Goal: Obtain resource: Download file/media

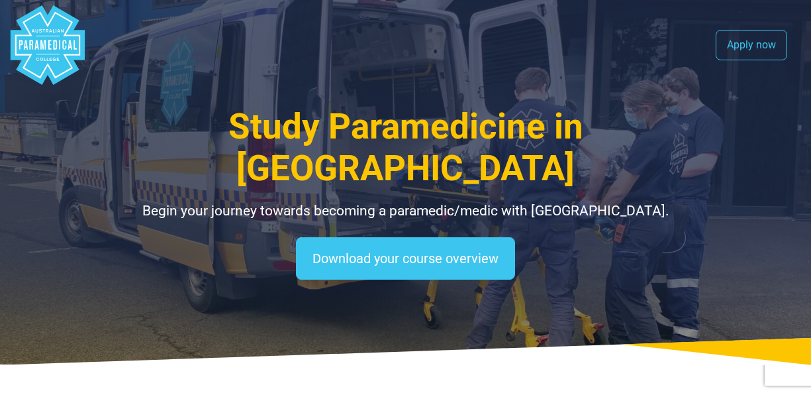
select select "**********"
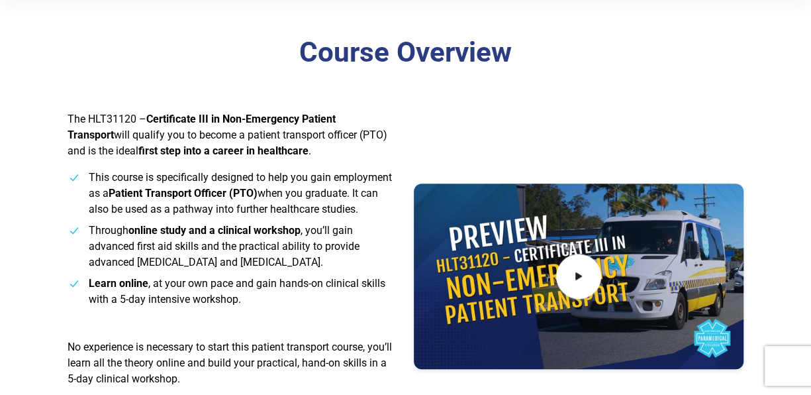
scroll to position [530, 0]
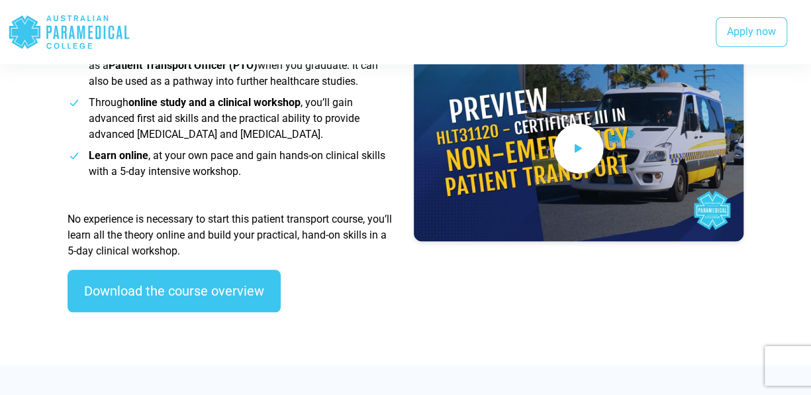
click at [567, 142] on span at bounding box center [578, 148] width 50 height 50
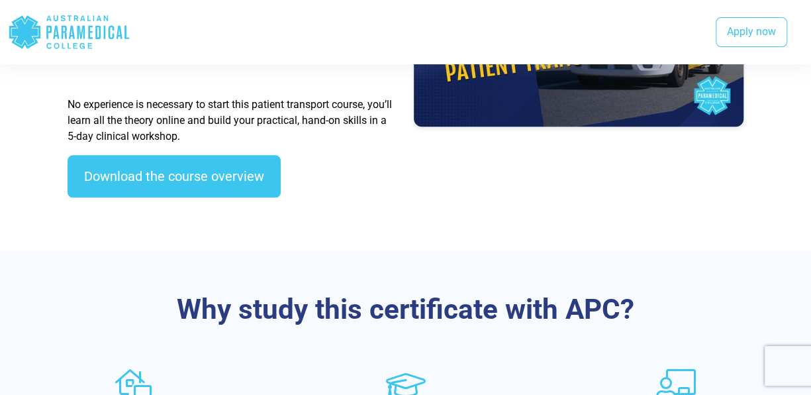
scroll to position [662, 0]
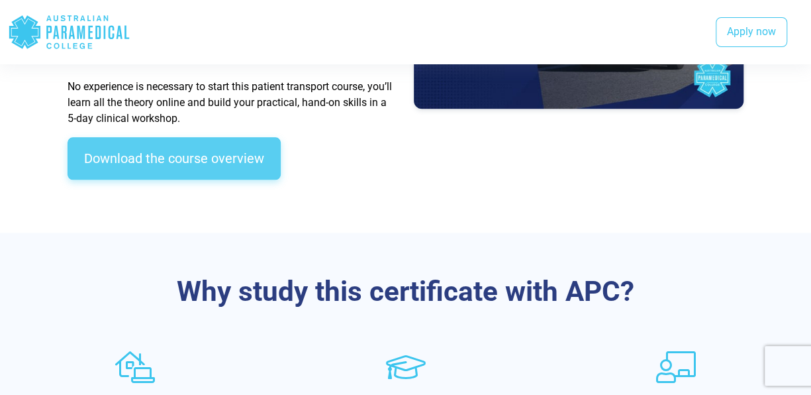
click at [236, 158] on link "Download the course overview" at bounding box center [174, 158] width 213 height 42
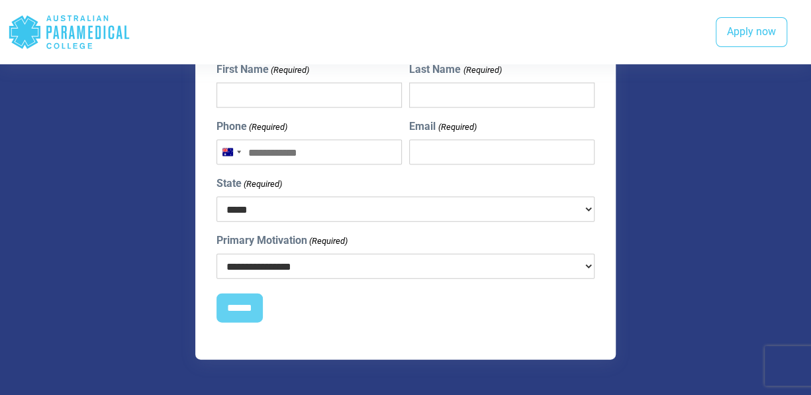
scroll to position [1213, 0]
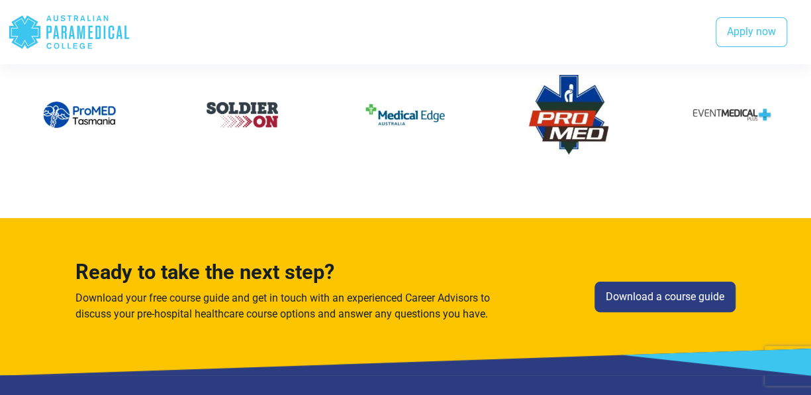
scroll to position [2383, 0]
